Goal: Information Seeking & Learning: Learn about a topic

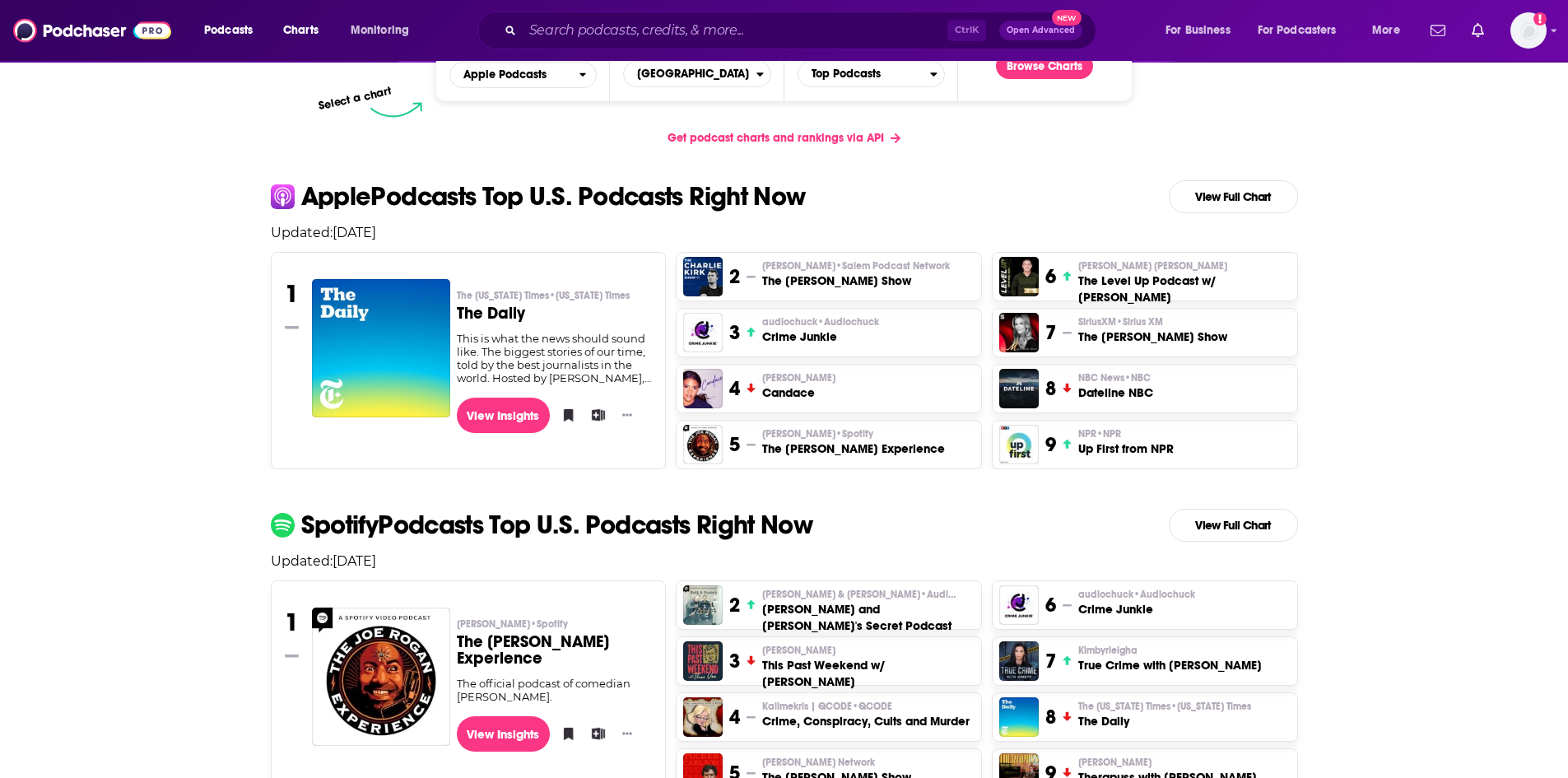
scroll to position [473, 0]
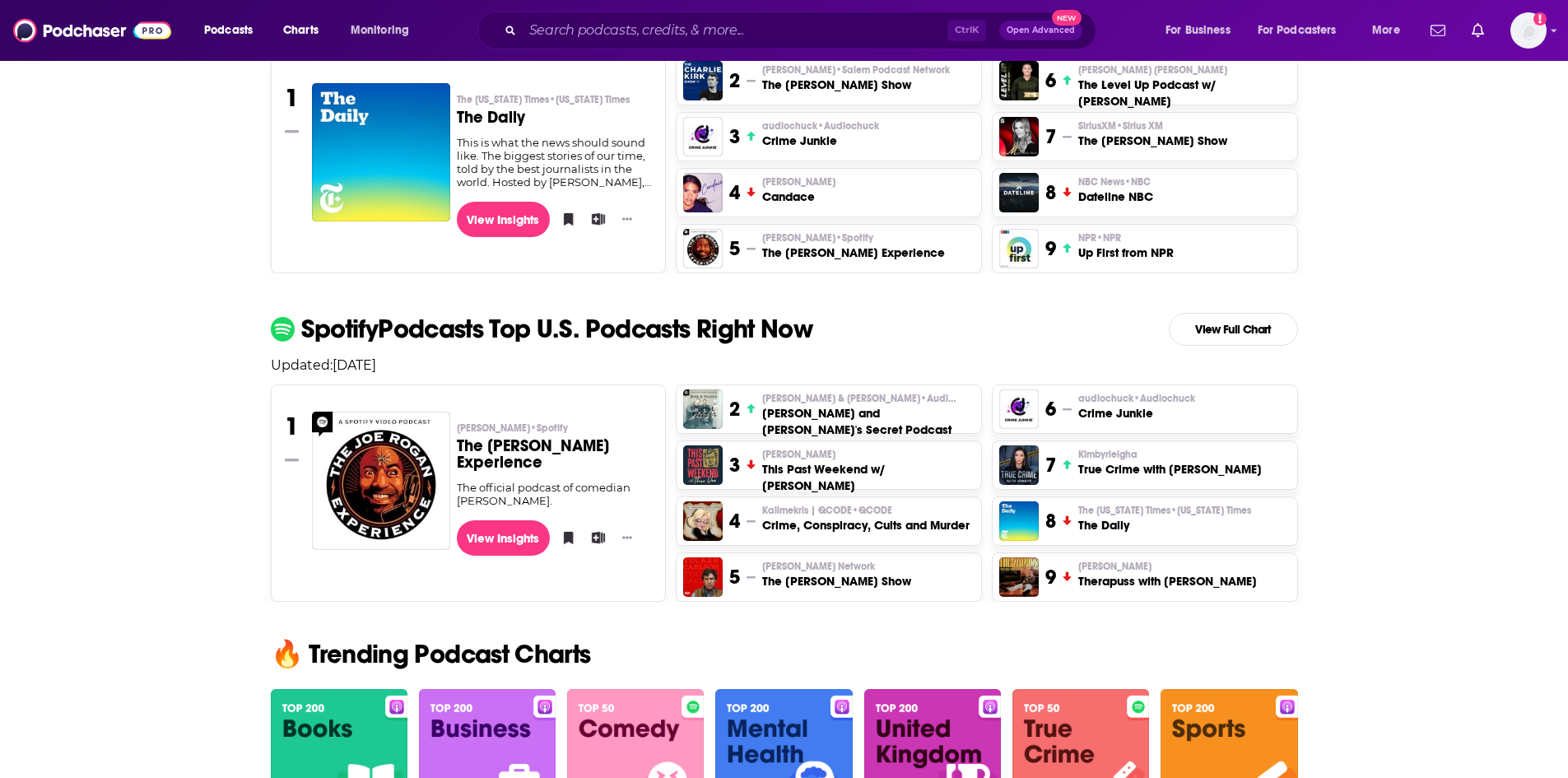
click at [476, 328] on p "Spotify Podcasts Top U.S. Podcasts Right Now" at bounding box center [557, 329] width 512 height 26
click at [1266, 316] on link "View Full Chart" at bounding box center [1233, 329] width 130 height 33
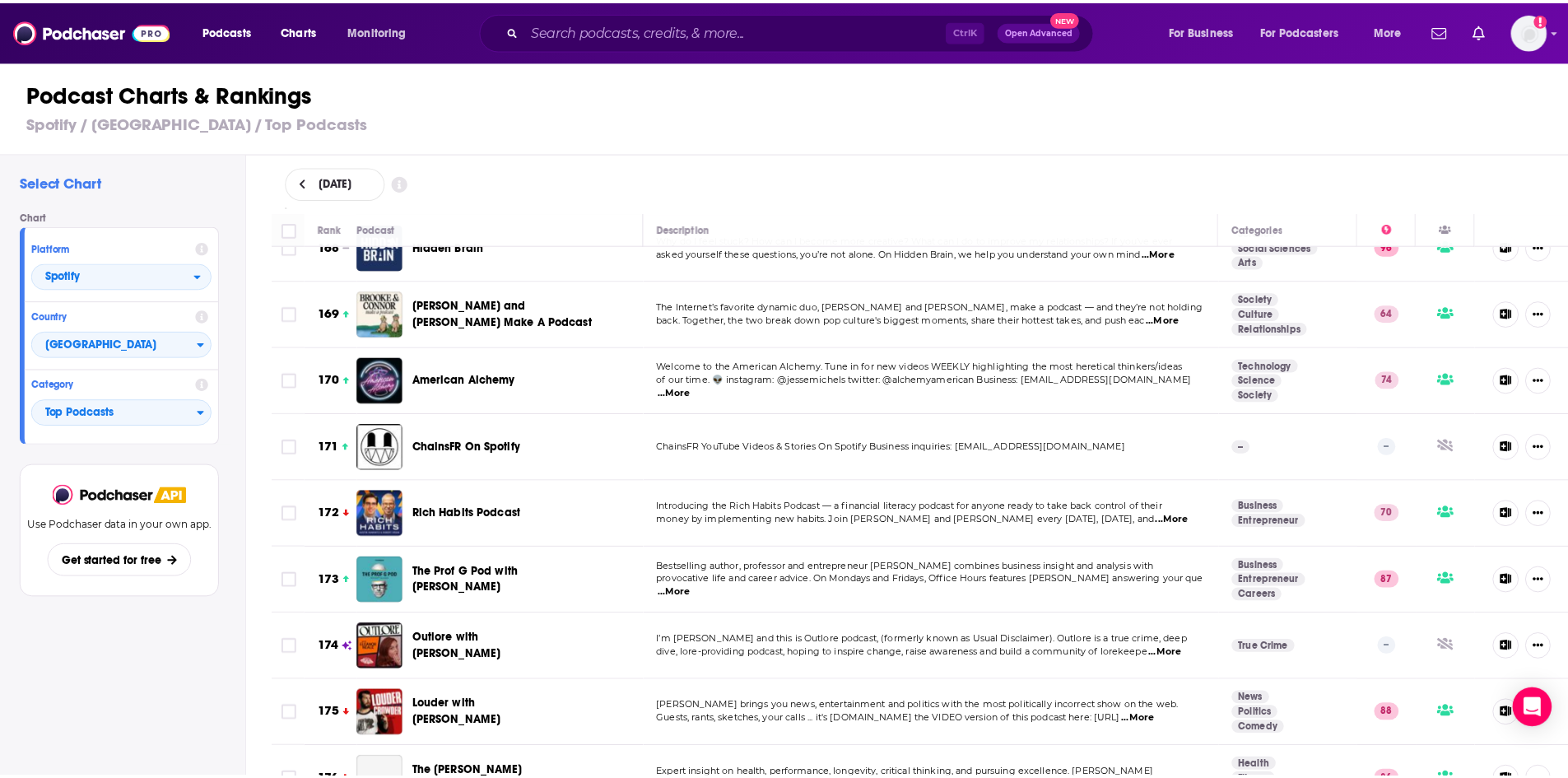
scroll to position [11562, 0]
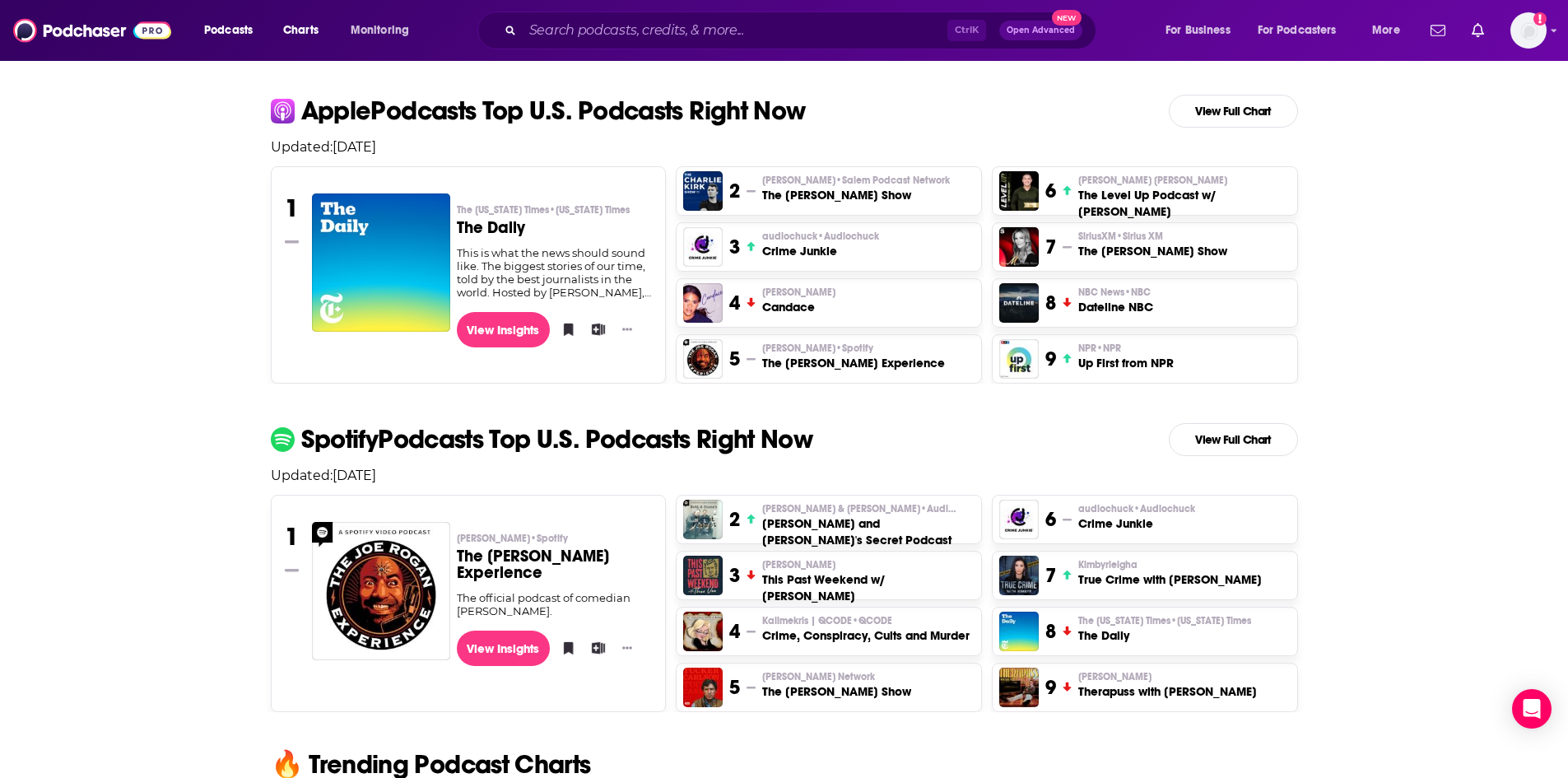
scroll to position [123, 0]
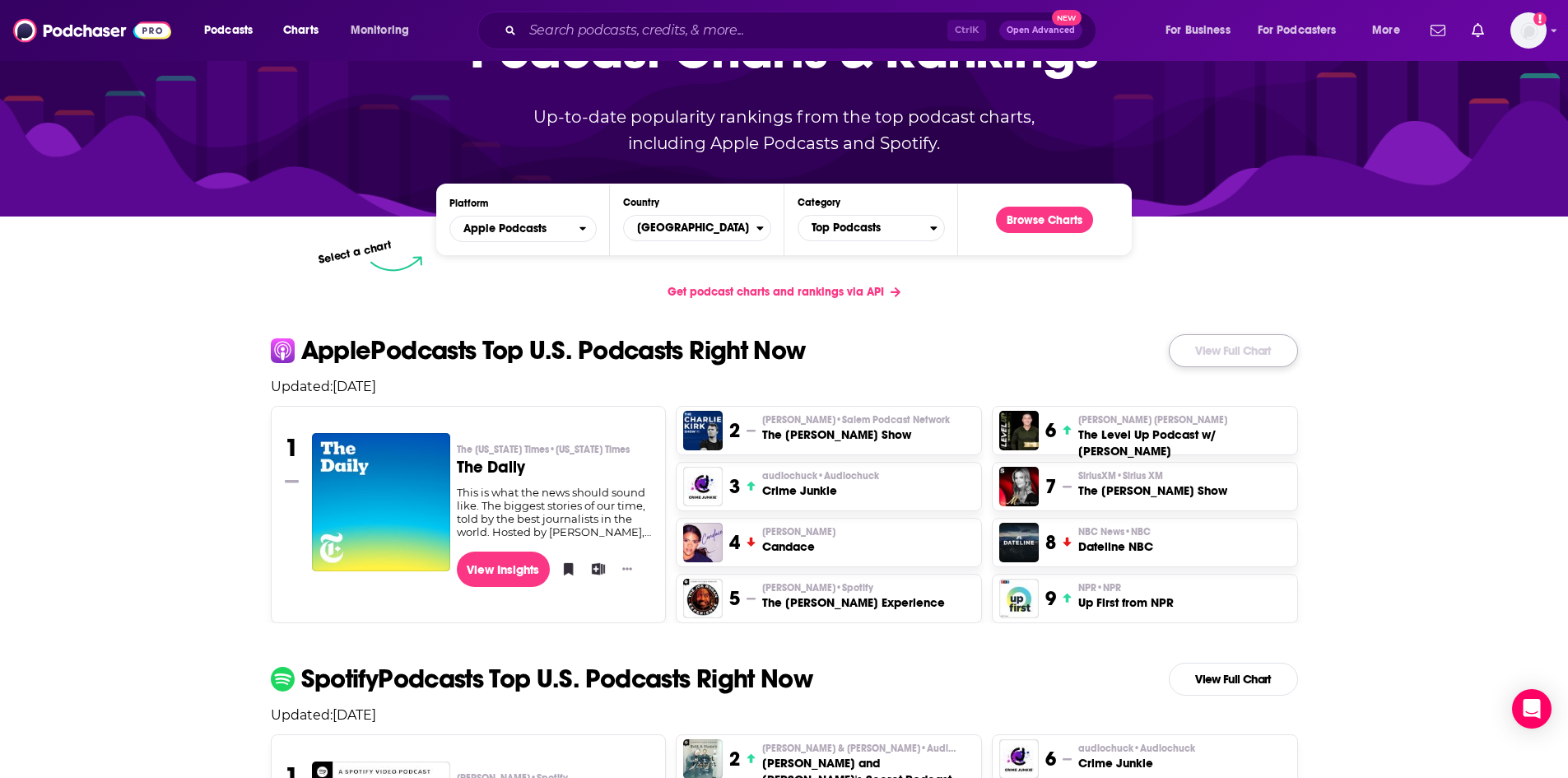
click at [1249, 342] on link "View Full Chart" at bounding box center [1233, 351] width 130 height 33
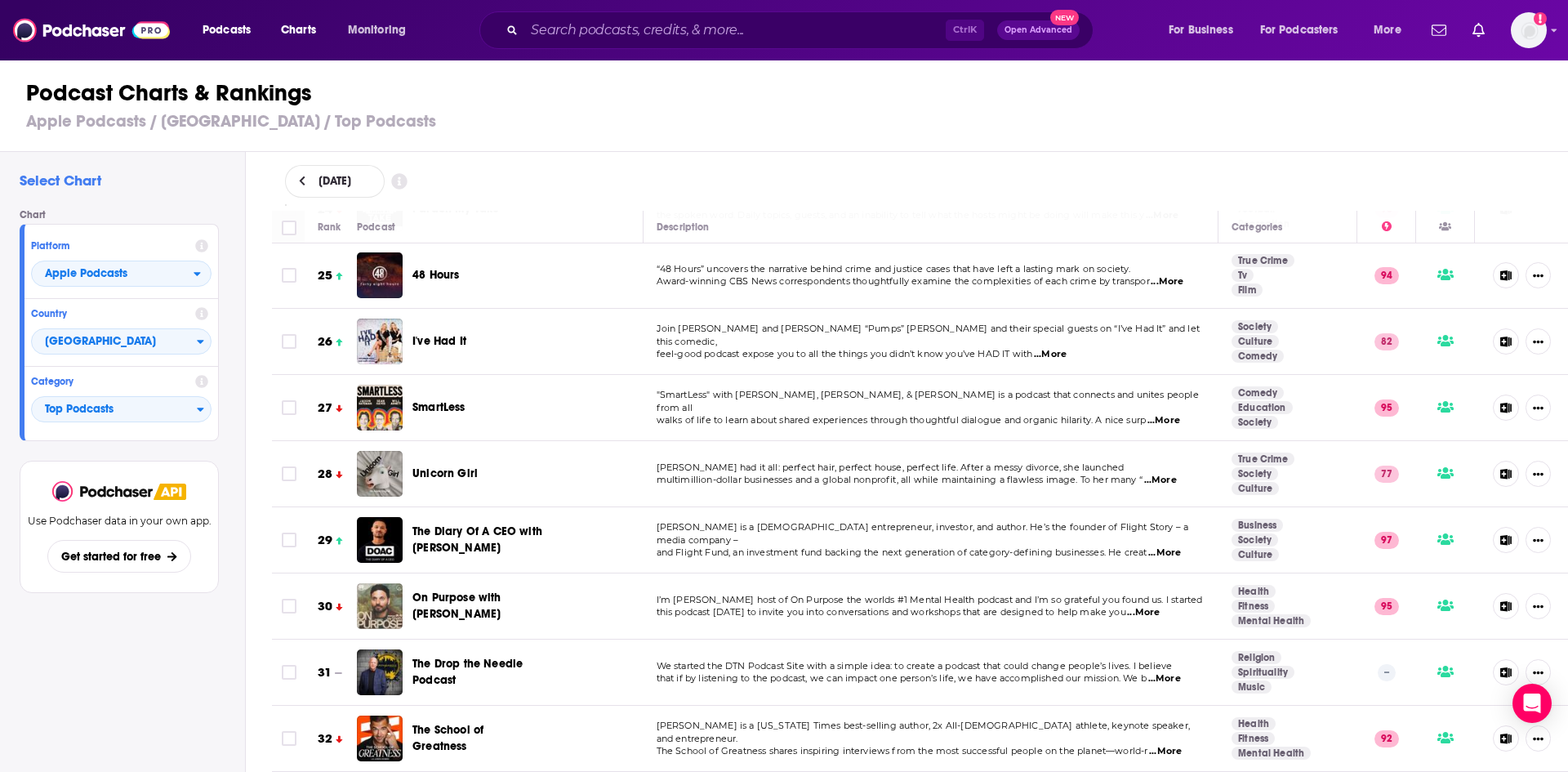
scroll to position [1633, 0]
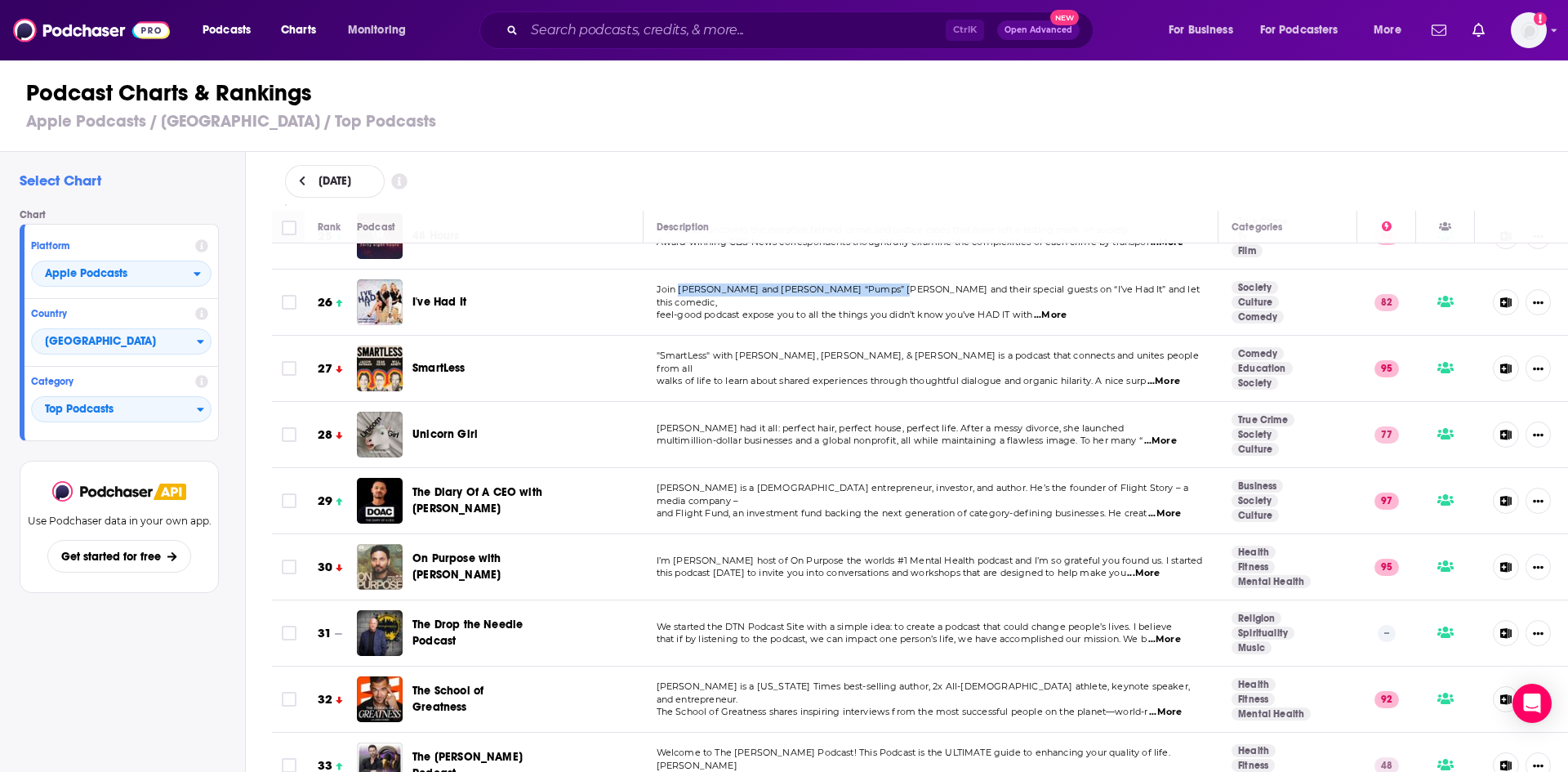
drag, startPoint x: 672, startPoint y: 292, endPoint x: 870, endPoint y: 295, distance: 198.0
click at [870, 295] on span "Join [PERSON_NAME] and [PERSON_NAME] “Pumps” [PERSON_NAME] and their special gu…" at bounding box center [928, 296] width 543 height 25
copy span "[PERSON_NAME] and [PERSON_NAME] “Pumps” [PERSON_NAME]"
click at [965, 308] on span "feel-good podcast expose you to all the things you didn’t know you’ve HAD IT wi…" at bounding box center [845, 314] width 376 height 11
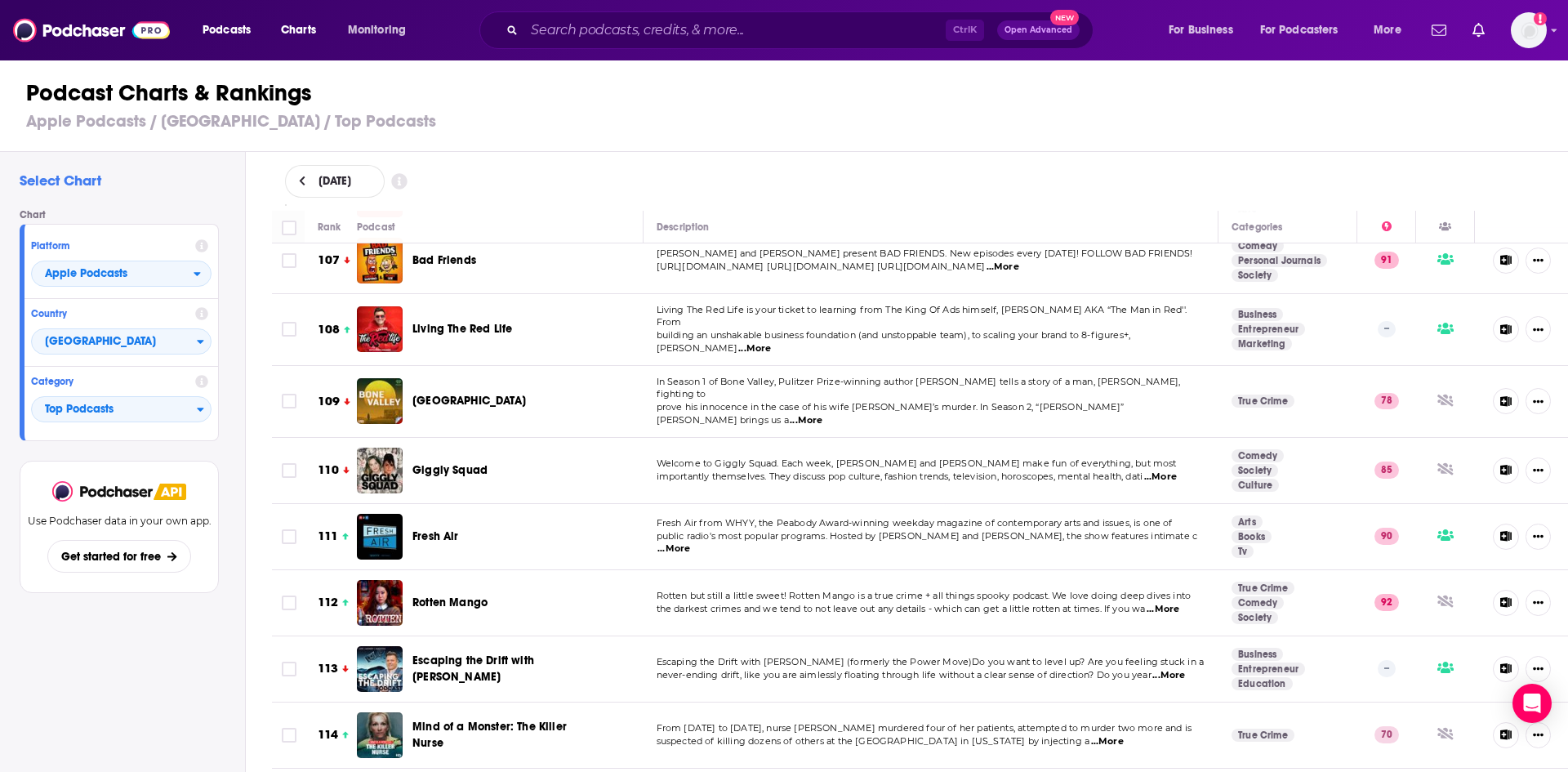
scroll to position [7144, 0]
